Goal: Find specific page/section: Find specific page/section

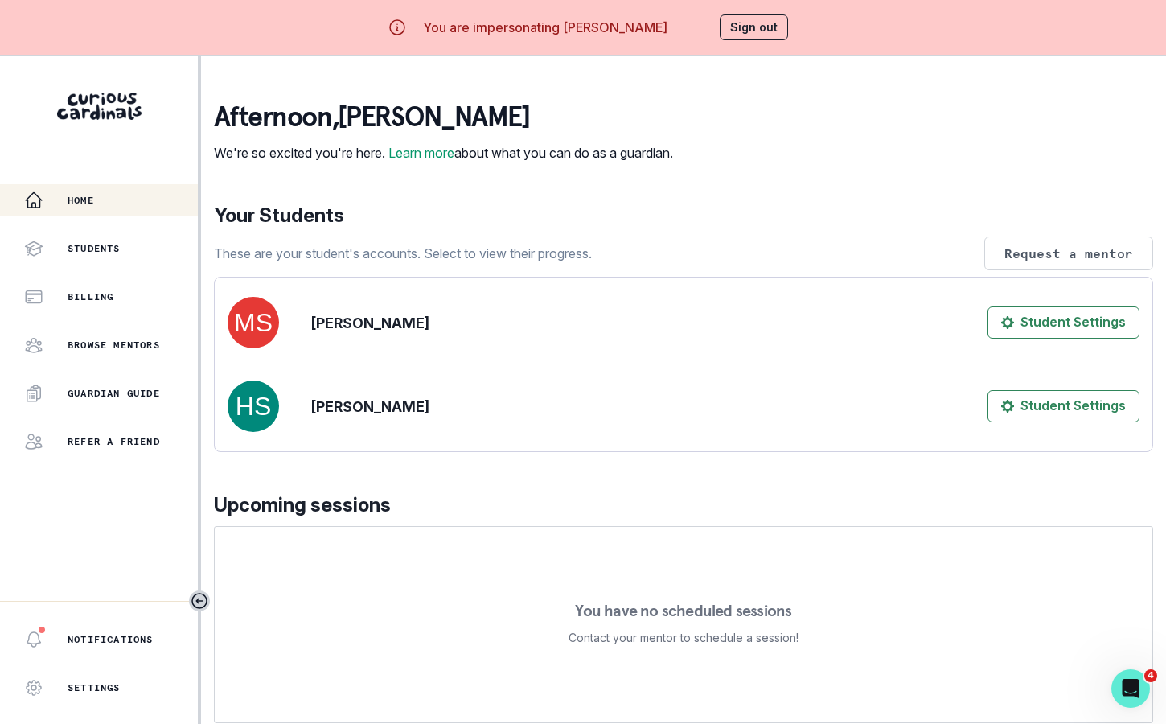
scroll to position [251, 0]
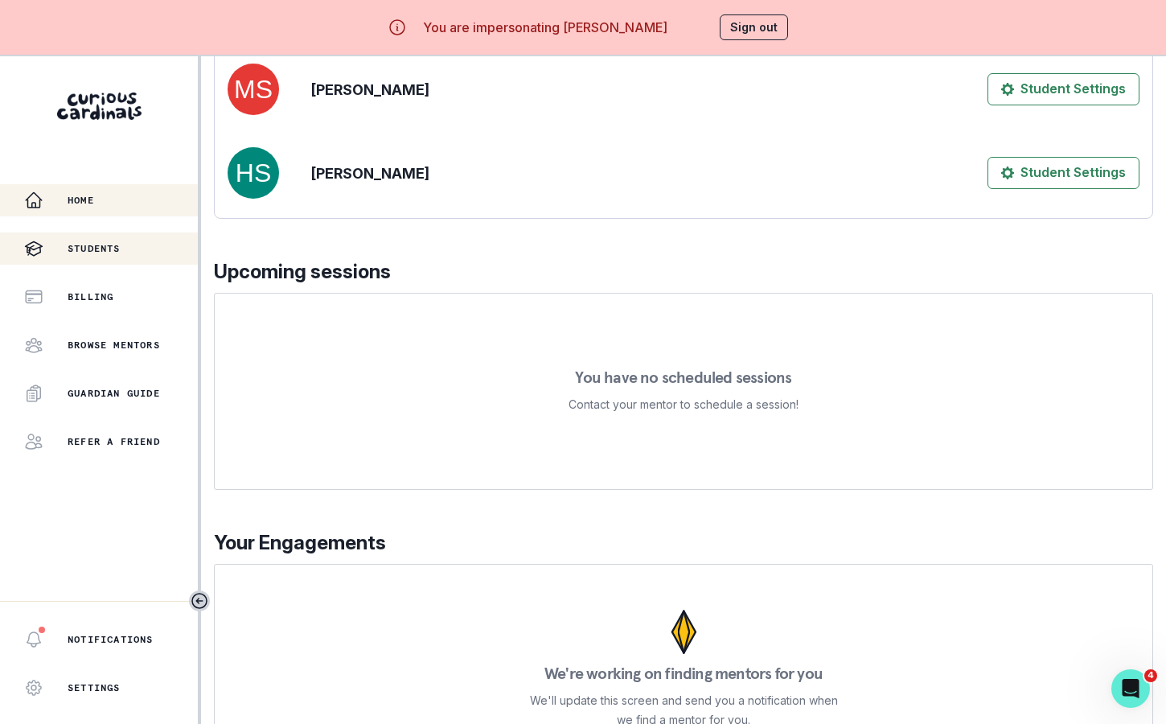
click at [101, 248] on p "Students" at bounding box center [94, 248] width 53 height 13
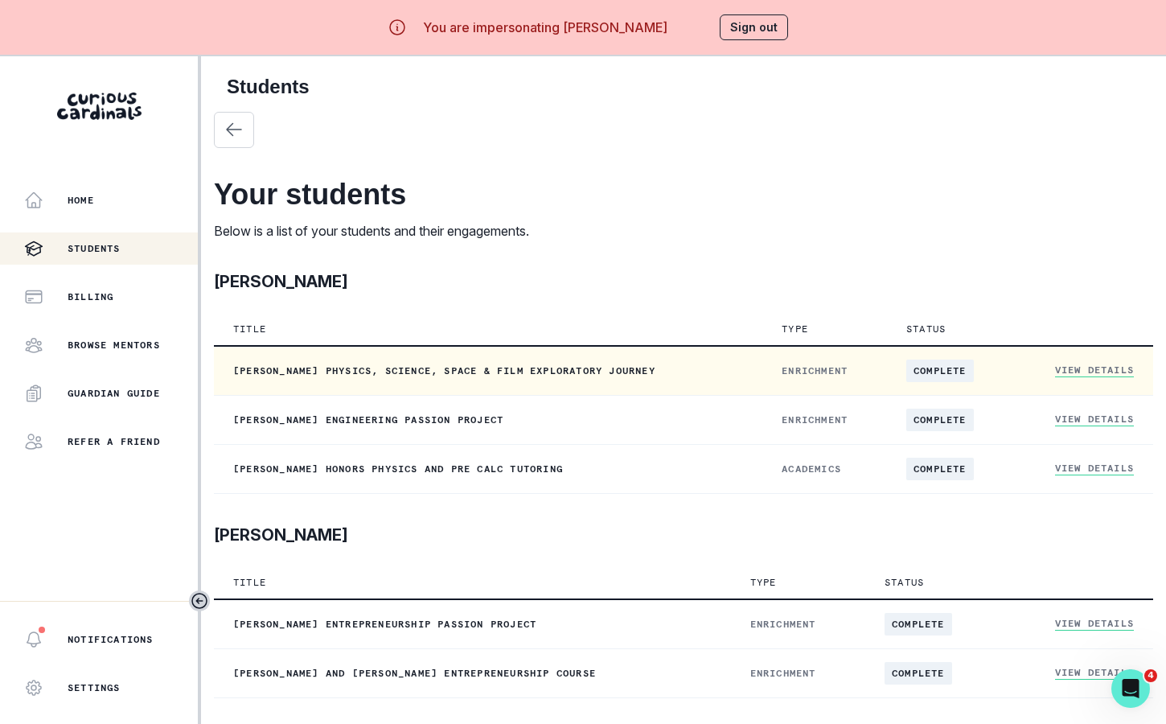
scroll to position [55, 0]
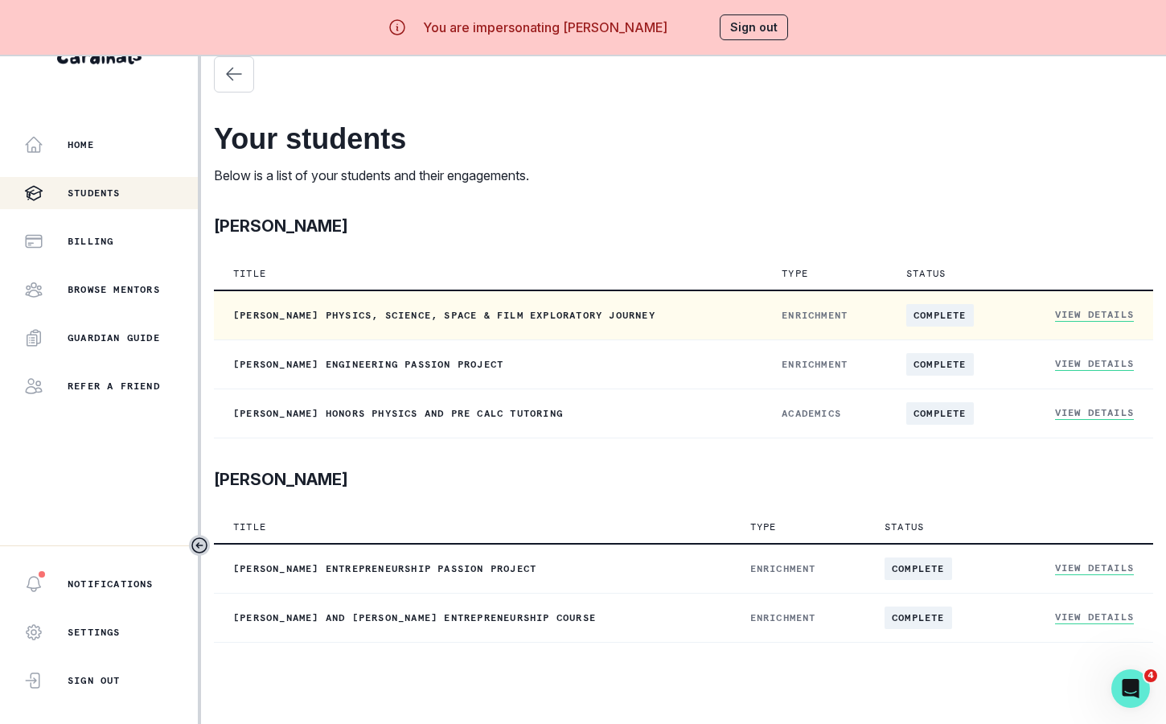
click at [1089, 315] on link "View Details" at bounding box center [1094, 315] width 79 height 14
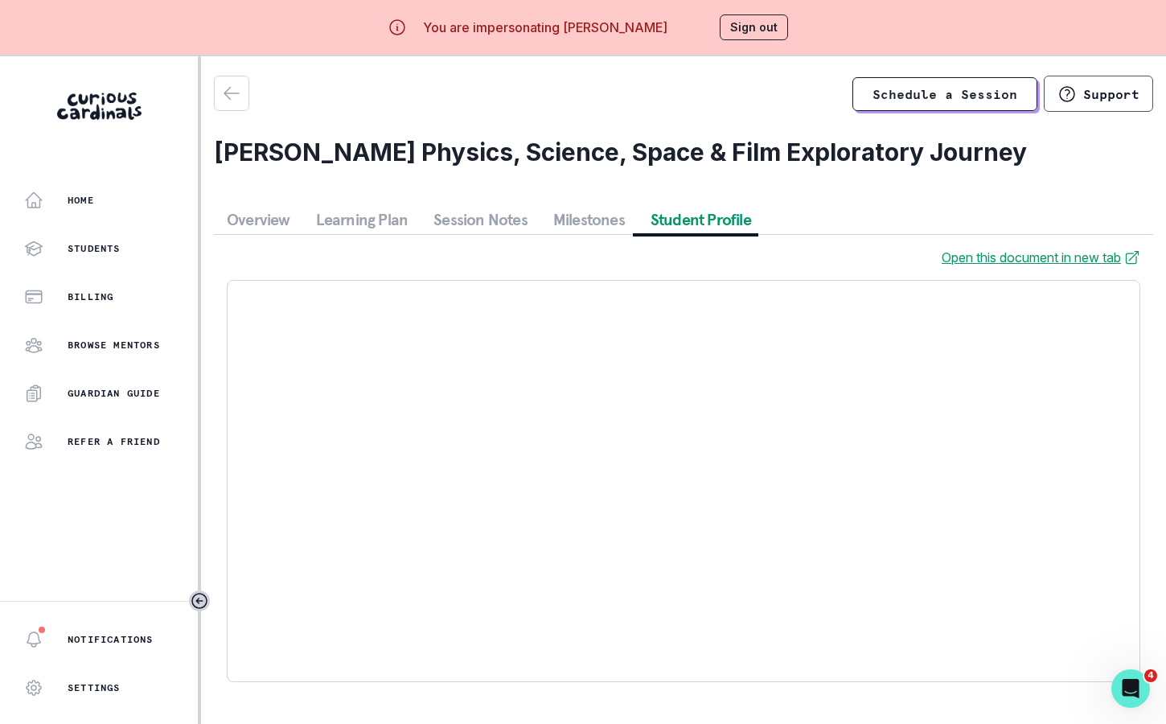
click at [671, 211] on button "Student Profile" at bounding box center [701, 219] width 126 height 29
click at [431, 223] on button "Session Notes" at bounding box center [481, 219] width 120 height 29
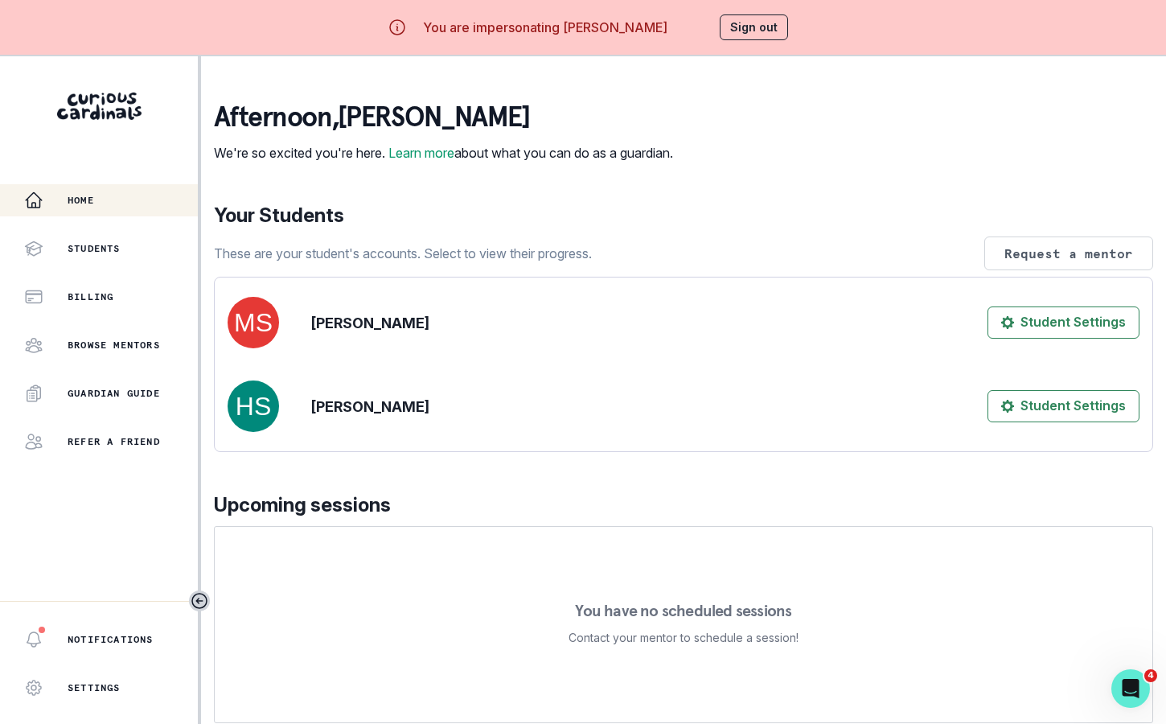
click at [753, 23] on button "Sign out" at bounding box center [754, 27] width 68 height 26
